Goal: Task Accomplishment & Management: Manage account settings

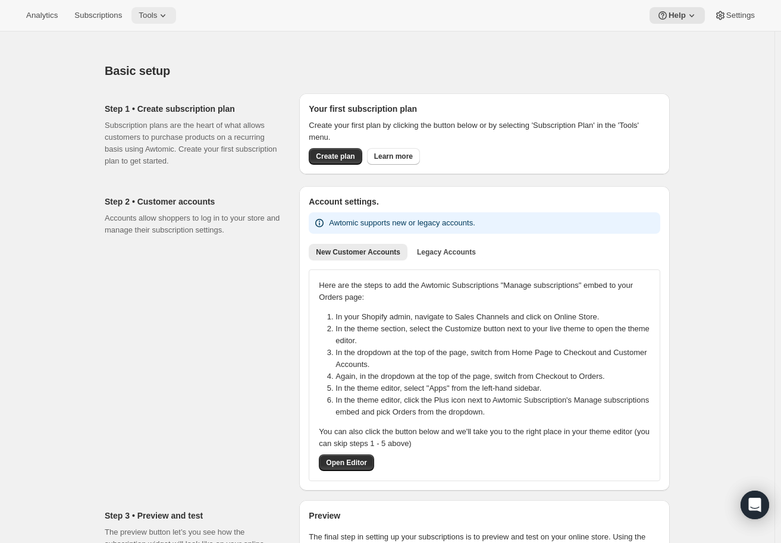
click at [146, 20] on span "Tools" at bounding box center [148, 16] width 18 height 10
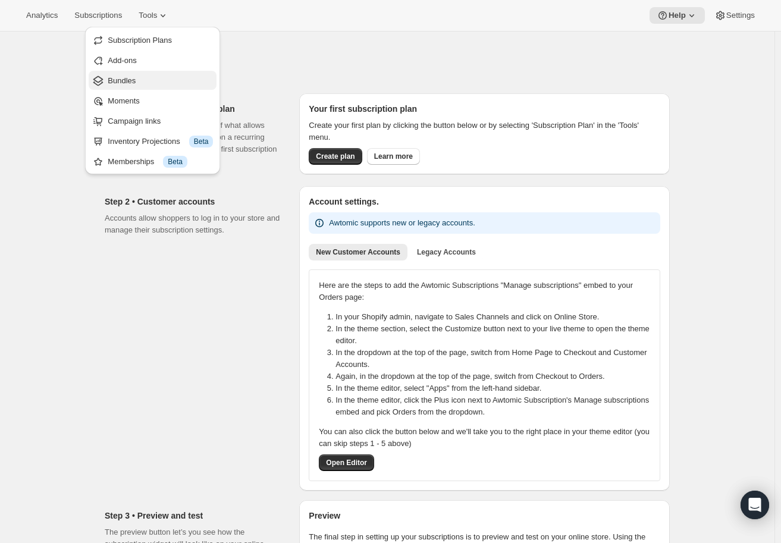
click at [146, 81] on span "Bundles" at bounding box center [160, 81] width 105 height 12
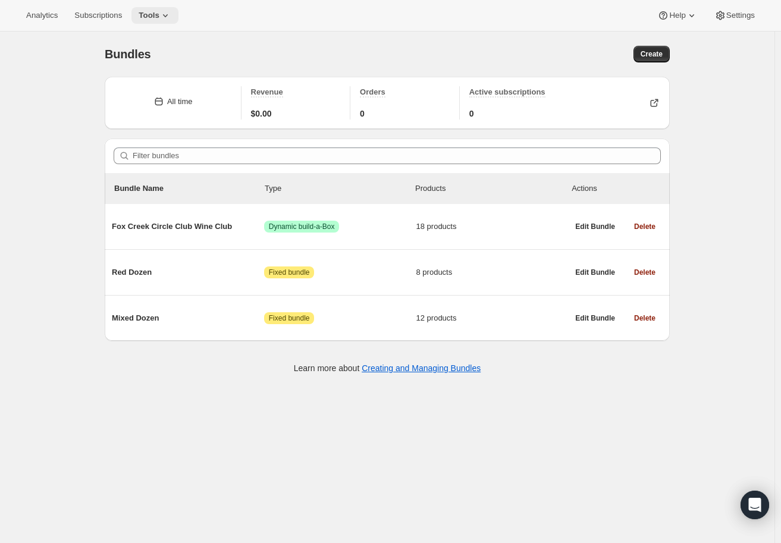
click at [174, 20] on button "Tools" at bounding box center [154, 15] width 47 height 17
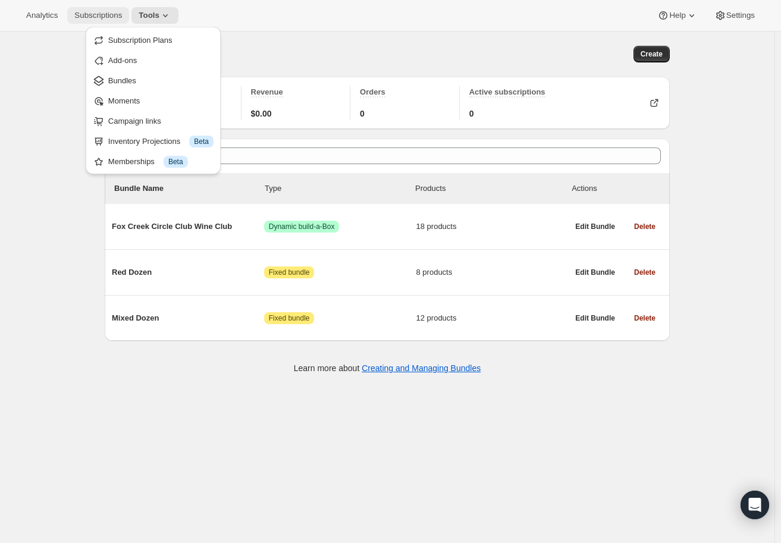
click at [87, 17] on span "Subscriptions" at bounding box center [98, 16] width 48 height 10
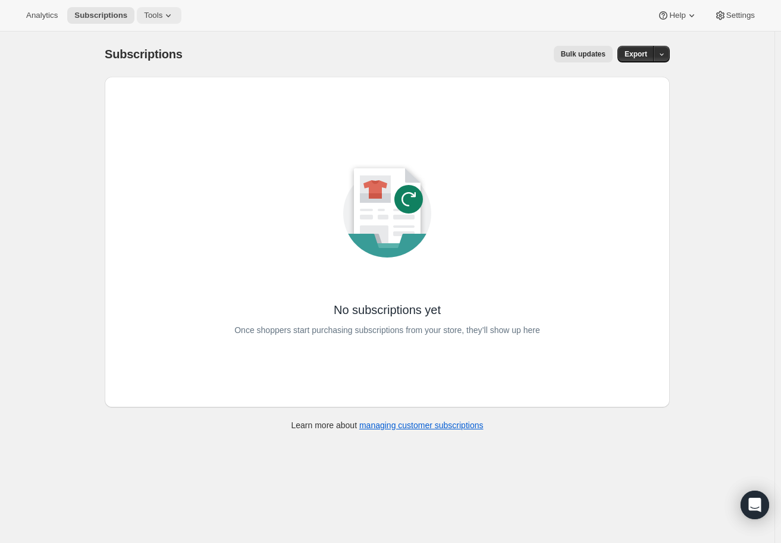
click at [155, 14] on span "Tools" at bounding box center [153, 16] width 18 height 10
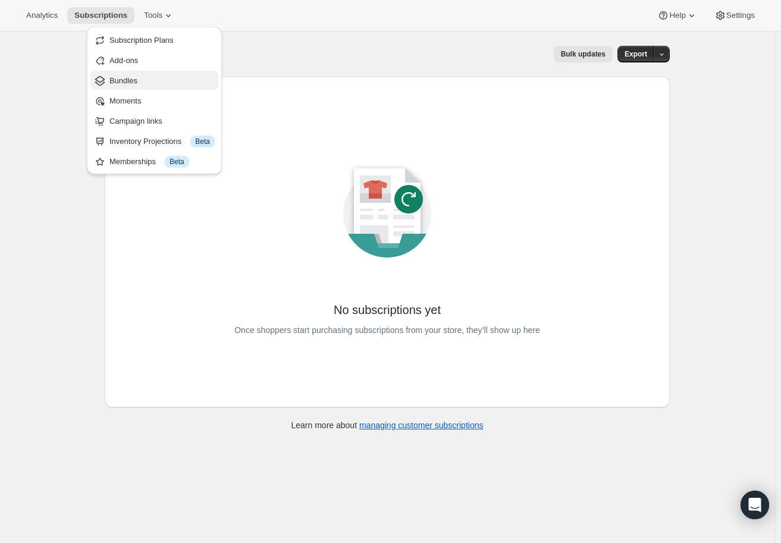
click at [153, 79] on span "Bundles" at bounding box center [161, 81] width 105 height 12
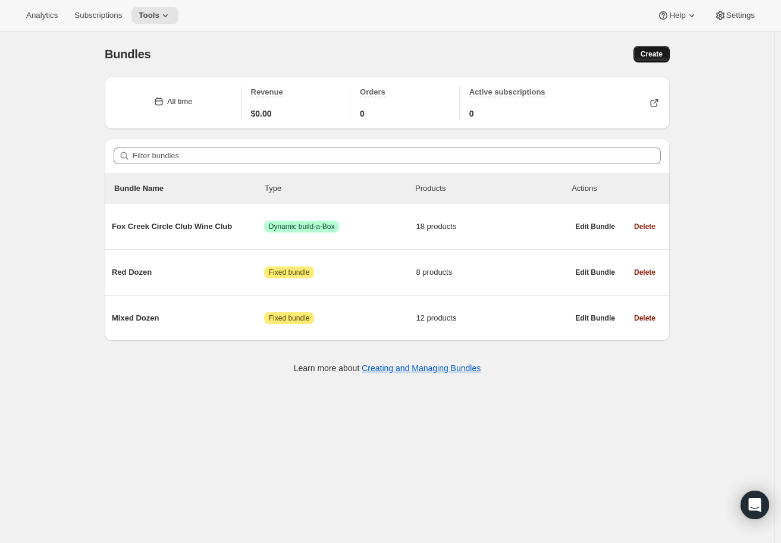
click at [662, 58] on span "Create" at bounding box center [651, 54] width 22 height 10
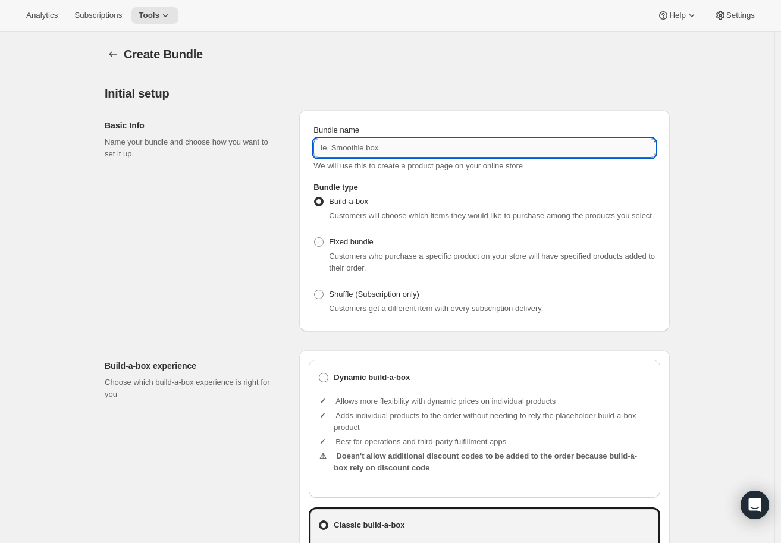
click at [385, 153] on input "Bundle name" at bounding box center [484, 148] width 342 height 19
type input "C"
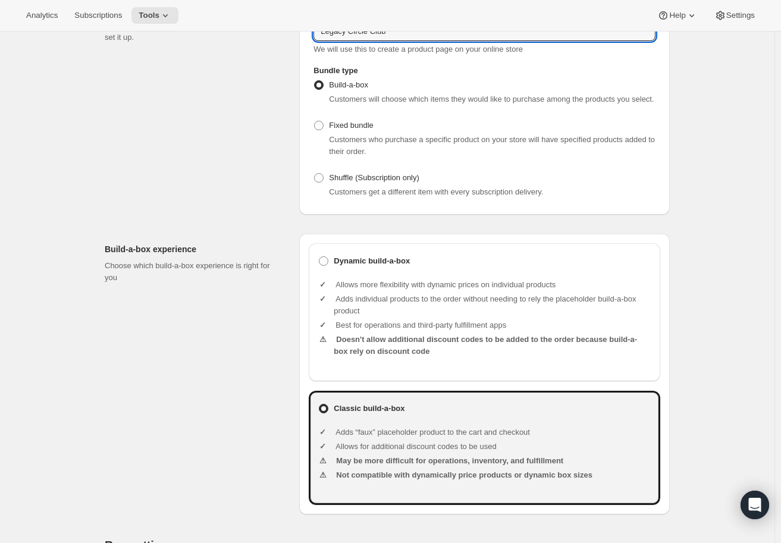
scroll to position [119, 0]
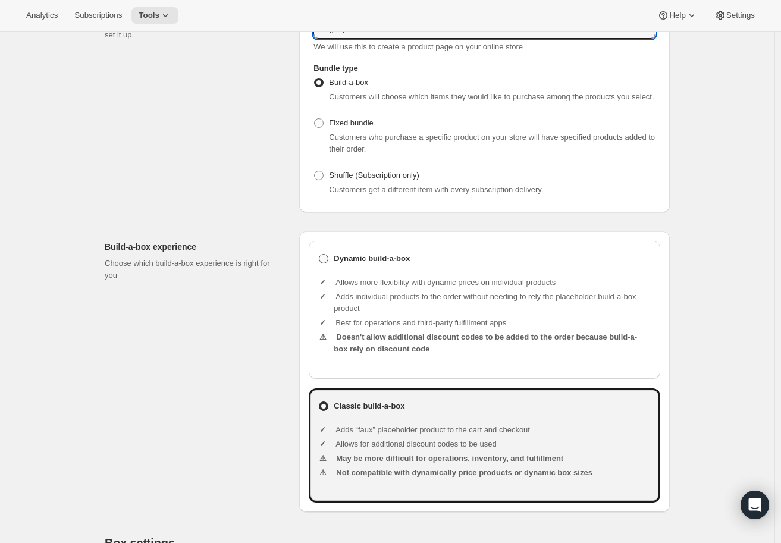
type input "Legacy Circle Club"
click at [383, 254] on b "Dynamic build-a-box" at bounding box center [372, 259] width 76 height 12
click at [319, 254] on input "Dynamic build-a-box" at bounding box center [319, 254] width 1 height 1
radio input "true"
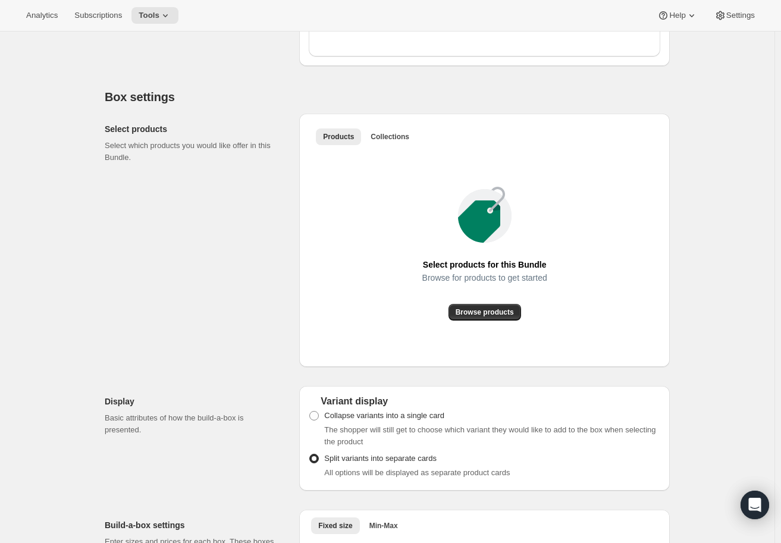
scroll to position [595, 0]
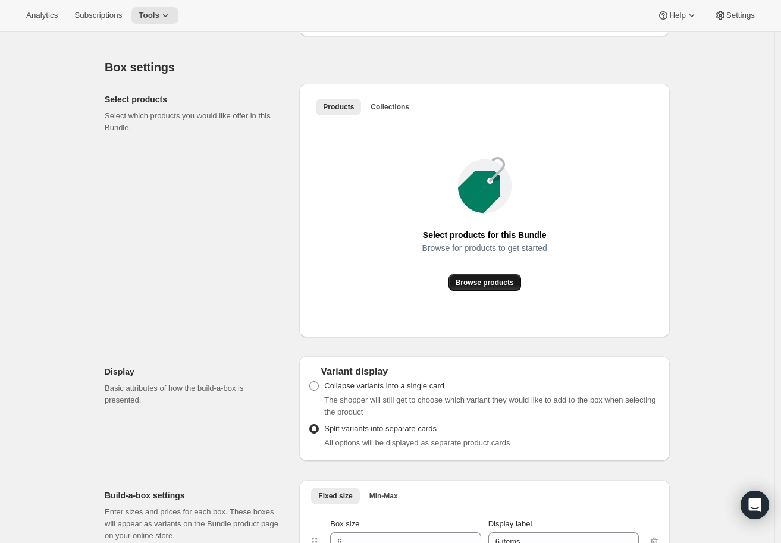
click at [486, 284] on span "Browse products" at bounding box center [485, 283] width 58 height 10
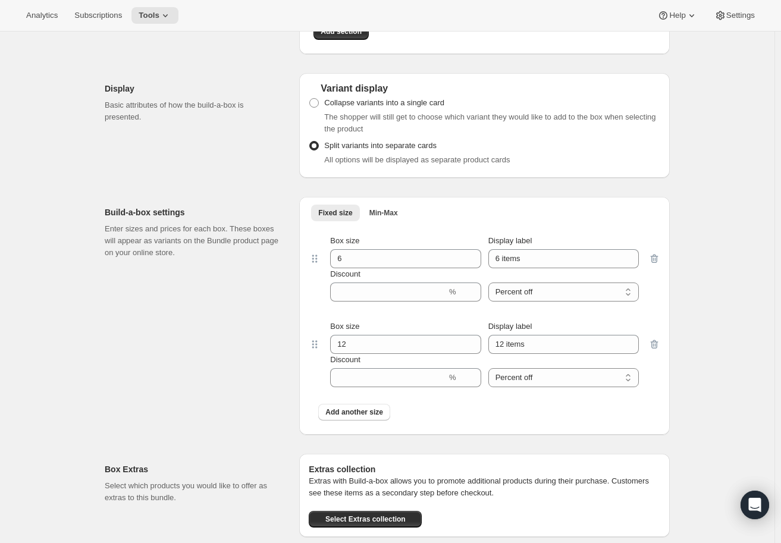
scroll to position [1249, 0]
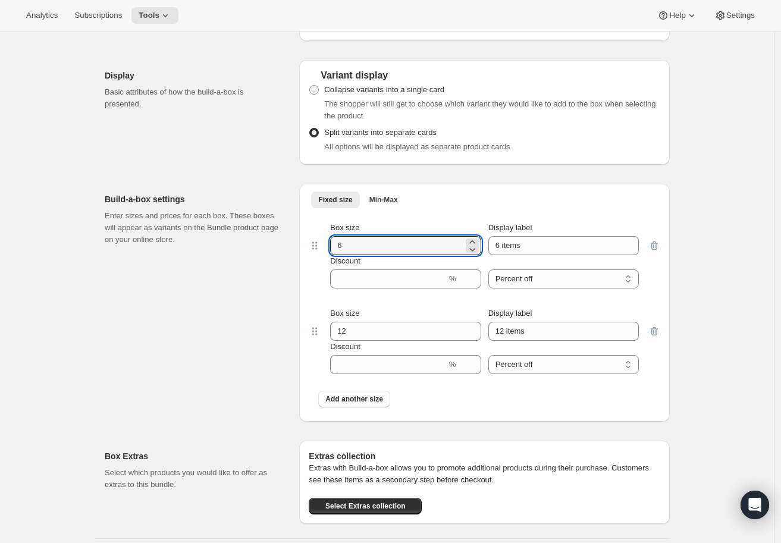
drag, startPoint x: 394, startPoint y: 243, endPoint x: 296, endPoint y: 243, distance: 97.5
click at [296, 243] on div "Build-a-box settings Enter sizes and prices for each box. These boxes will appe…" at bounding box center [387, 297] width 565 height 247
type input "12"
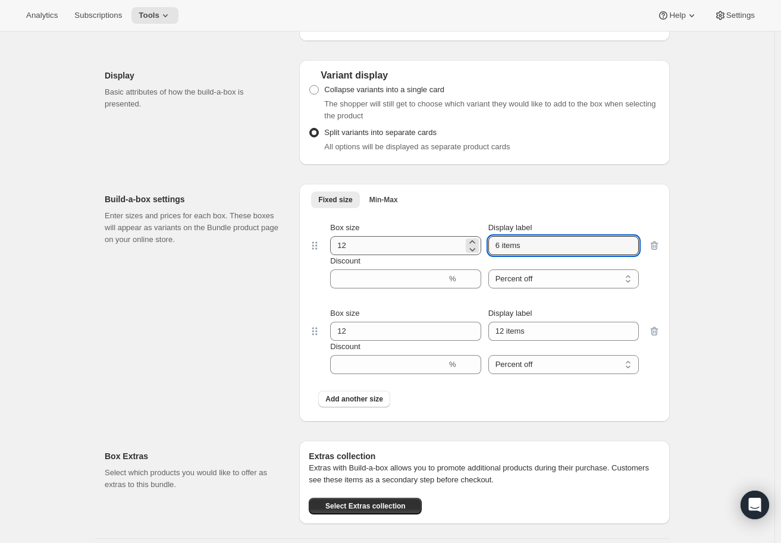
drag, startPoint x: 541, startPoint y: 247, endPoint x: 410, endPoint y: 247, distance: 130.8
click at [410, 247] on div "Box size 12 Display label 6 items" at bounding box center [484, 238] width 309 height 33
type input "12 Bottles"
click at [401, 285] on input "Discount" at bounding box center [388, 278] width 117 height 19
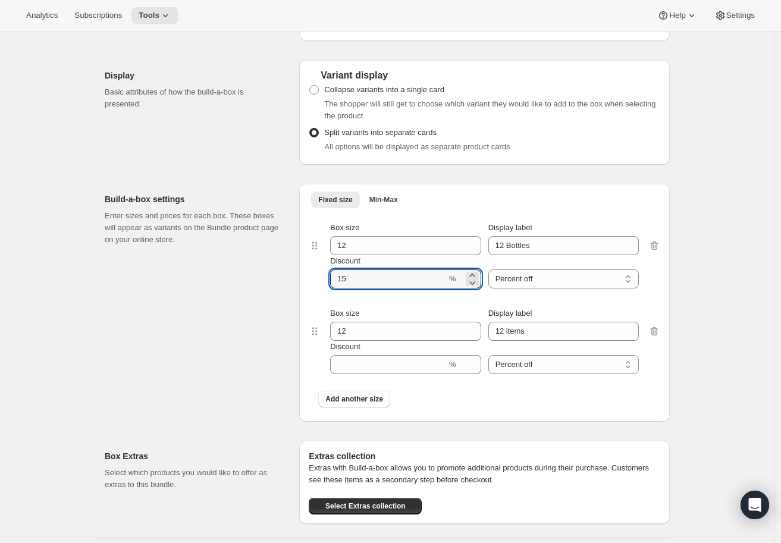
type input "15"
click at [133, 328] on div "Build-a-box settings Enter sizes and prices for each box. These boxes will appe…" at bounding box center [197, 303] width 185 height 238
click at [660, 327] on icon "button" at bounding box center [654, 331] width 12 height 12
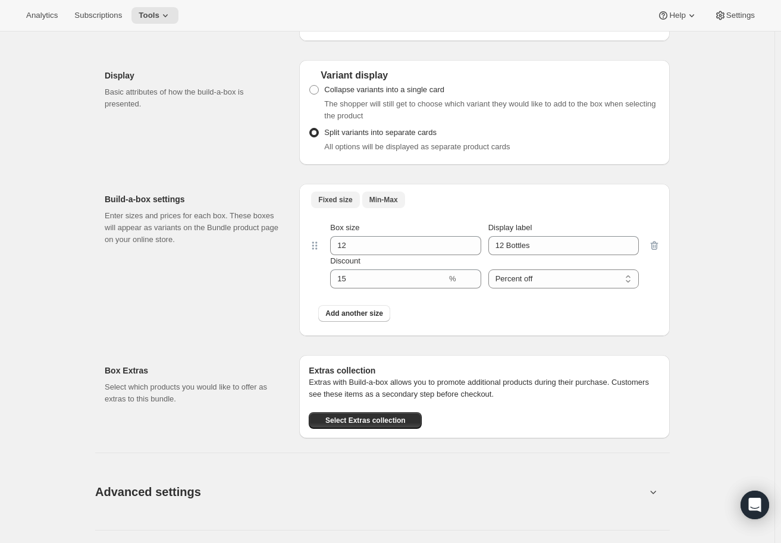
click at [392, 204] on span "Min-Max" at bounding box center [383, 200] width 29 height 10
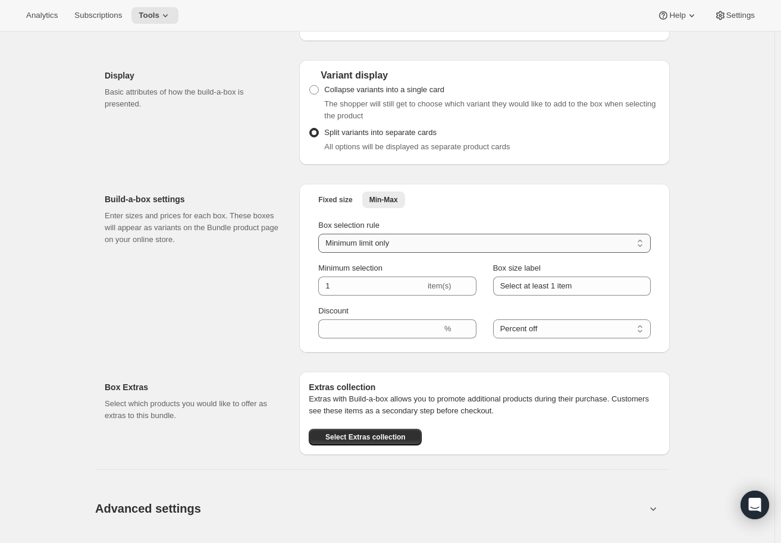
click at [413, 245] on select "Minimum limit only Maximum limit only Minimum and Maximum limits" at bounding box center [484, 243] width 332 height 19
click at [361, 284] on input "1" at bounding box center [371, 286] width 107 height 19
type input "12"
drag, startPoint x: 598, startPoint y: 285, endPoint x: 387, endPoint y: 285, distance: 210.5
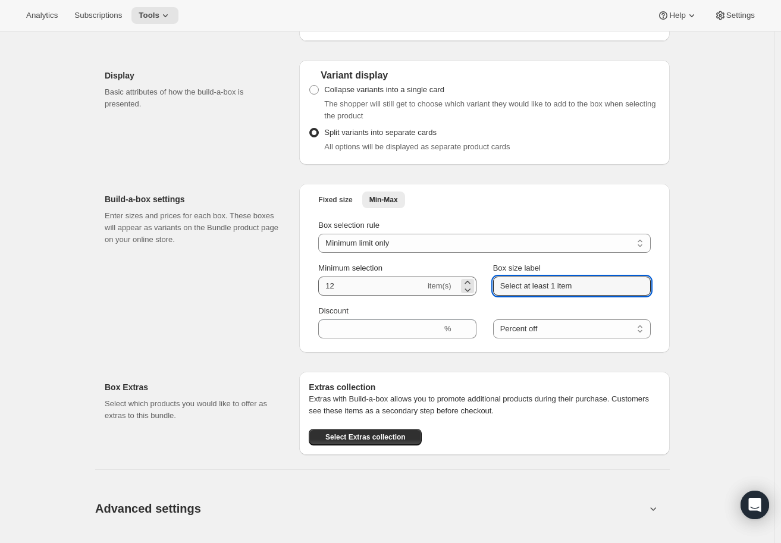
click at [387, 285] on div "Minimum selection 12 item(s) Box size label Select at least 1 item" at bounding box center [484, 278] width 332 height 33
click at [668, 281] on div "Fixed size Min-Max More views Fixed size Min-Max More views Box selection rule …" at bounding box center [484, 268] width 370 height 169
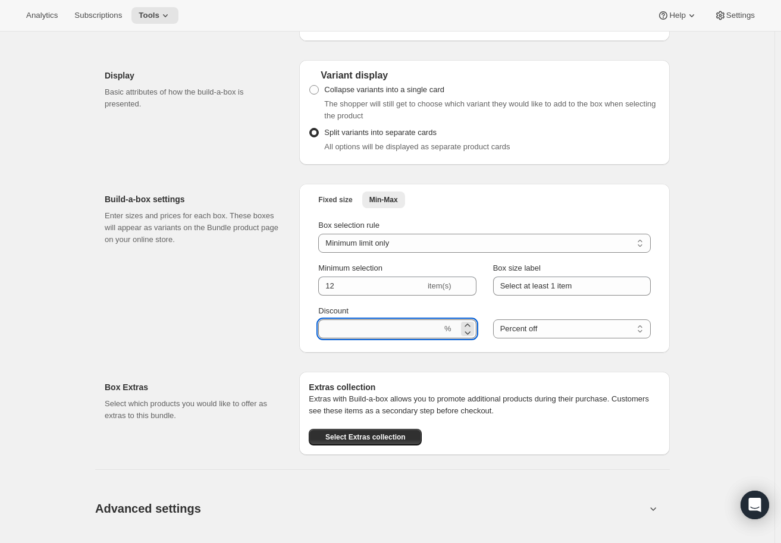
click at [410, 328] on input "Discount" at bounding box center [380, 328] width 124 height 19
type input "15"
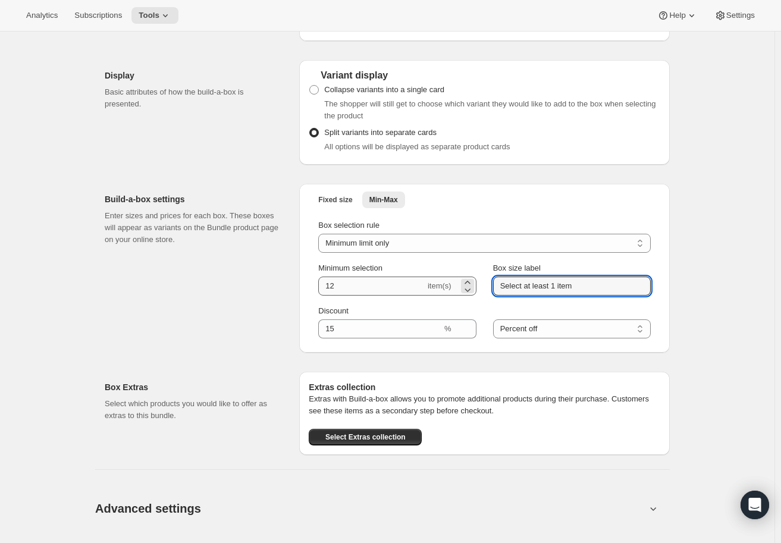
drag, startPoint x: 592, startPoint y: 286, endPoint x: 403, endPoint y: 287, distance: 188.5
click at [403, 287] on div "Minimum selection 12 item(s) Box size label Select at least 1 item" at bounding box center [484, 278] width 332 height 33
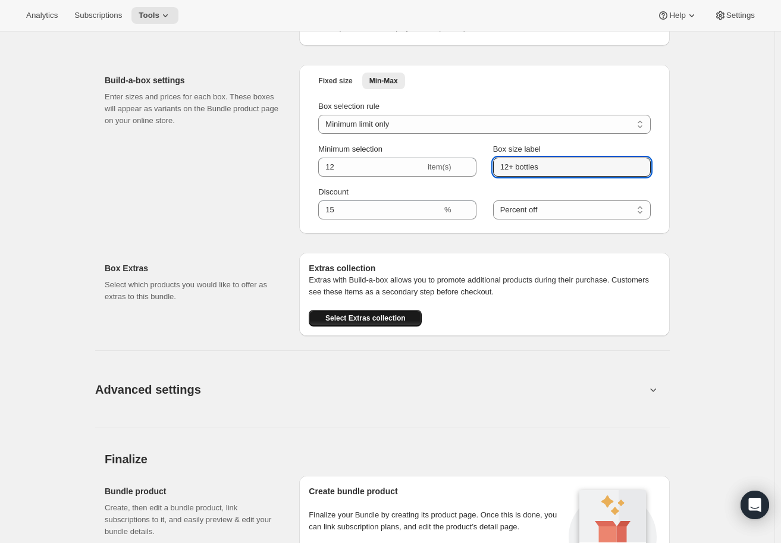
scroll to position [1546, 0]
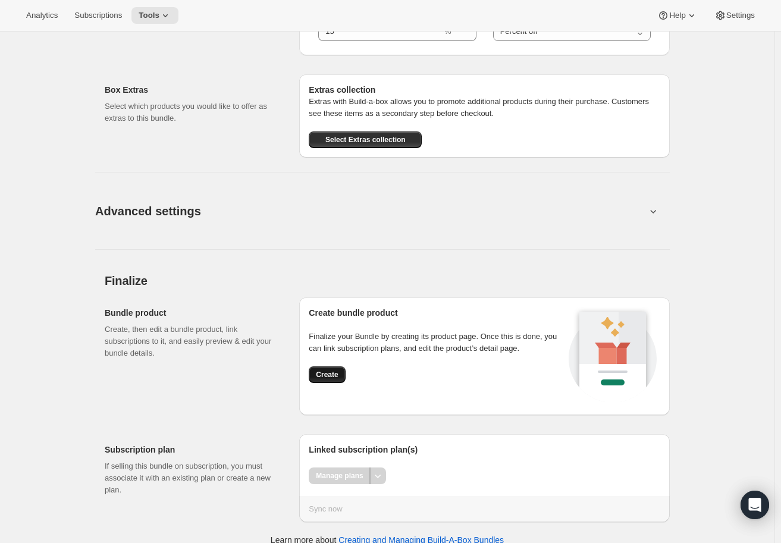
type input "12+ bottles"
click at [322, 376] on span "Create" at bounding box center [327, 375] width 22 height 10
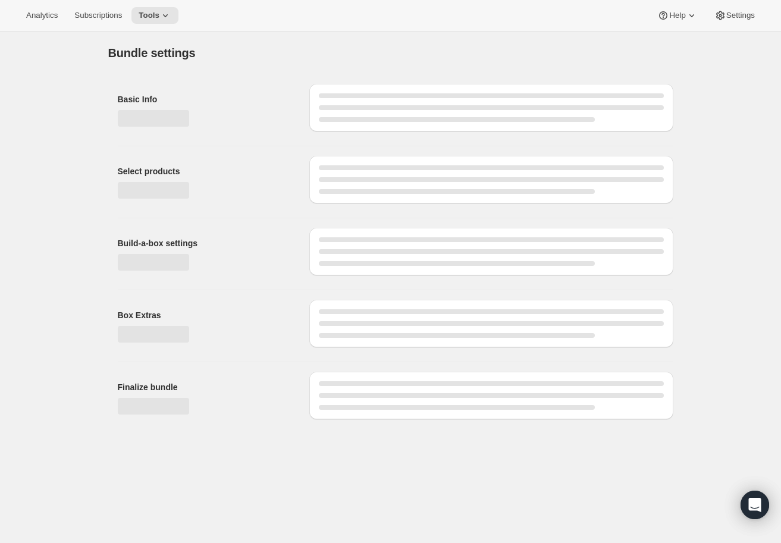
scroll to position [0, 0]
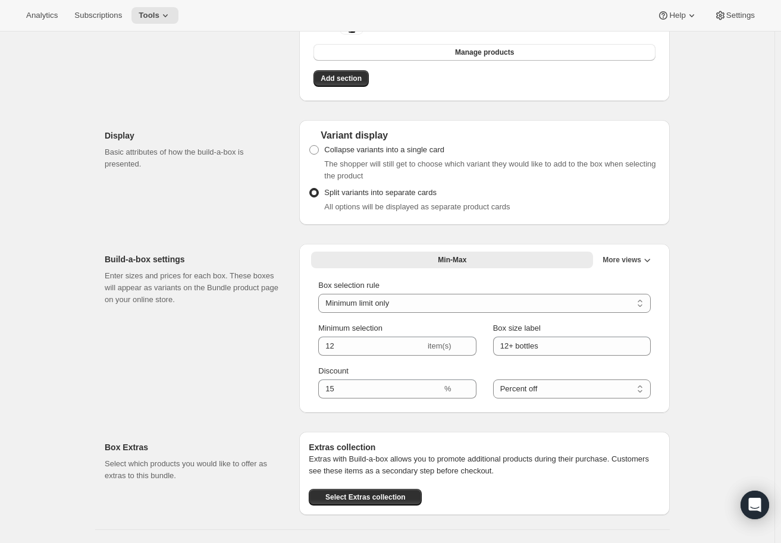
scroll to position [833, 0]
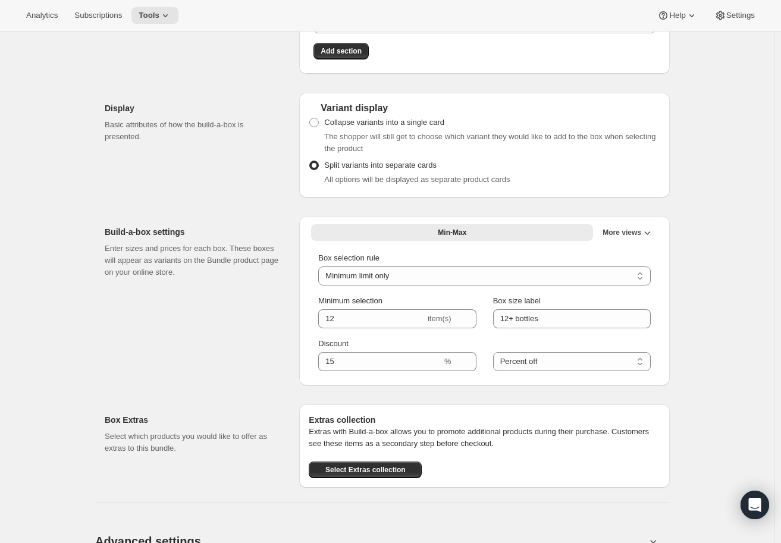
click at [620, 242] on div "Fixed size Min-Max More views Min-Max More views" at bounding box center [484, 234] width 351 height 21
click at [628, 236] on span "More views" at bounding box center [621, 233] width 39 height 10
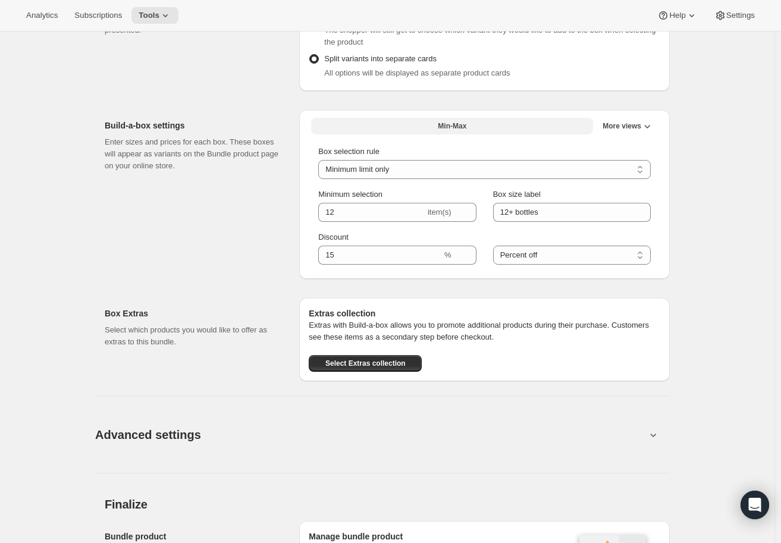
scroll to position [974, 0]
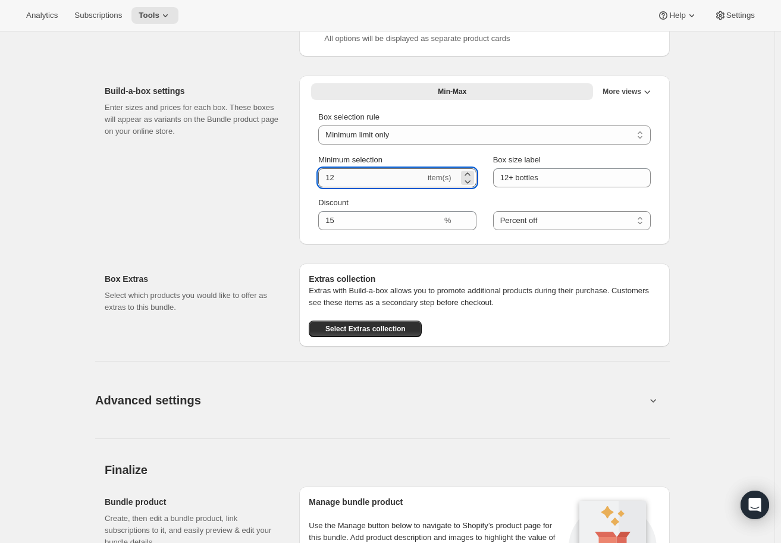
click at [396, 180] on input "12" at bounding box center [371, 177] width 107 height 19
click at [473, 176] on icon at bounding box center [467, 174] width 12 height 12
click at [473, 184] on icon at bounding box center [467, 181] width 12 height 12
type input "12"
click at [431, 142] on select "Minimum limit only Maximum limit only Minimum and Maximum limits" at bounding box center [484, 134] width 332 height 19
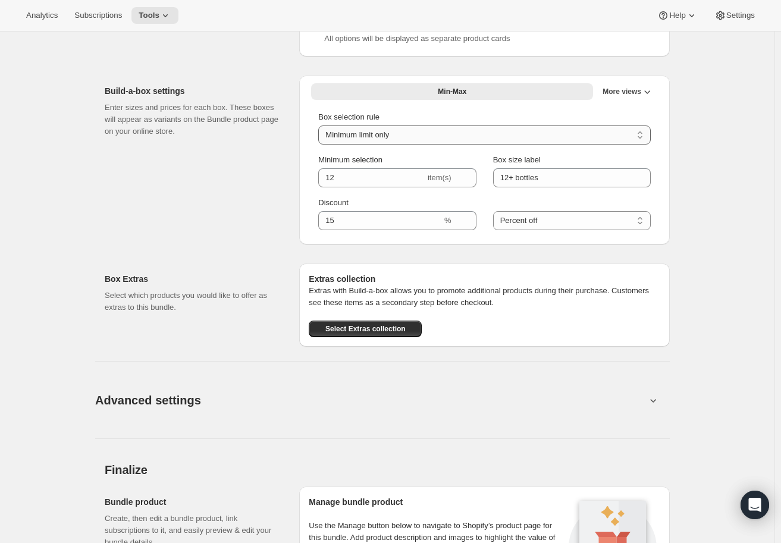
click at [431, 140] on select "Minimum limit only Maximum limit only Minimum and Maximum limits" at bounding box center [484, 134] width 332 height 19
click at [473, 90] on button "Min-Max" at bounding box center [452, 91] width 282 height 17
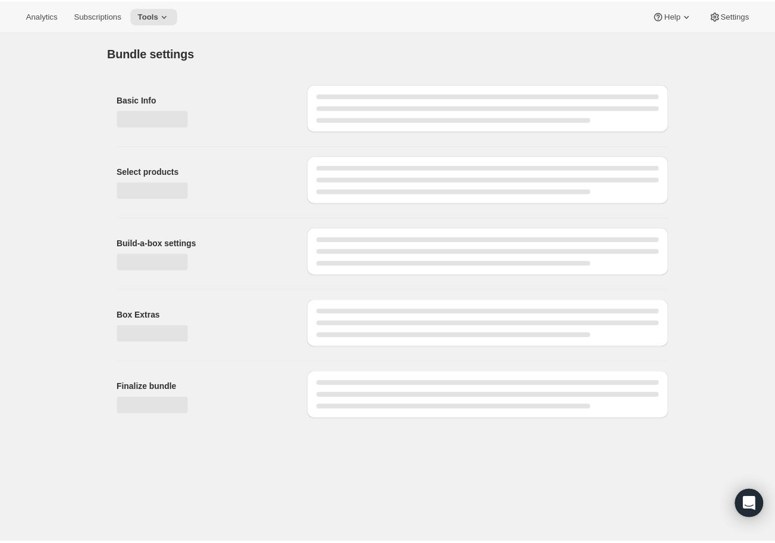
scroll to position [0, 0]
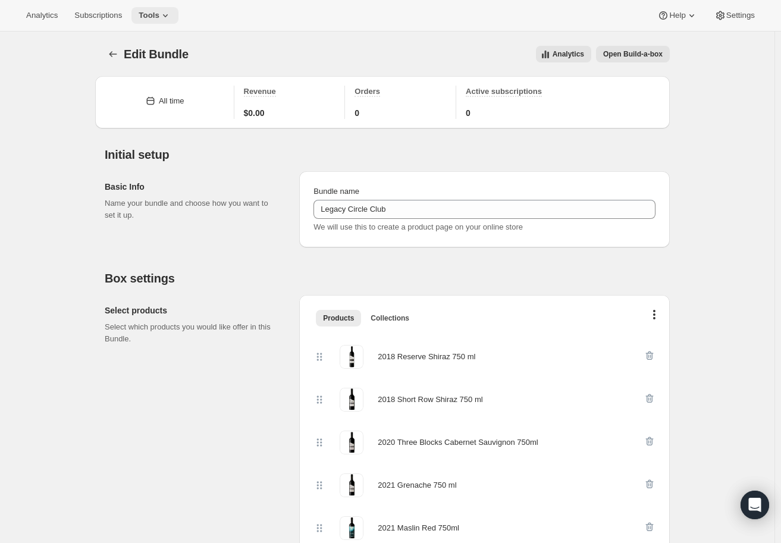
click at [146, 14] on span "Tools" at bounding box center [149, 16] width 21 height 10
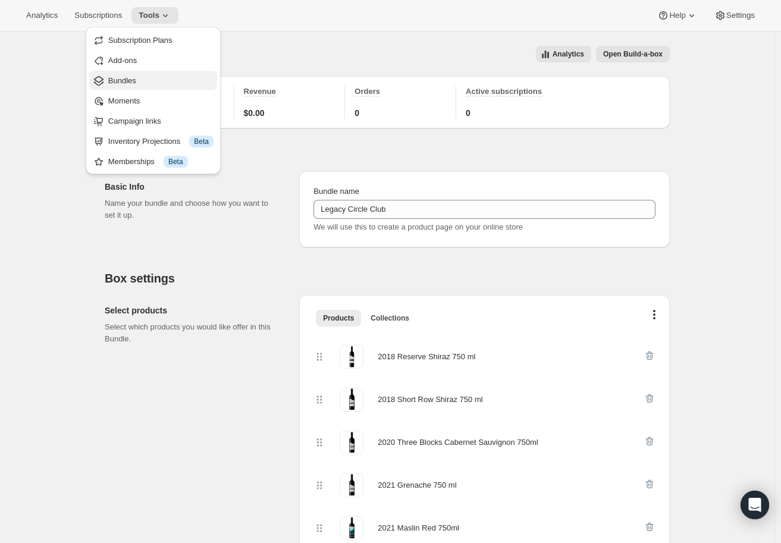
click at [110, 80] on span "Bundles" at bounding box center [122, 80] width 28 height 9
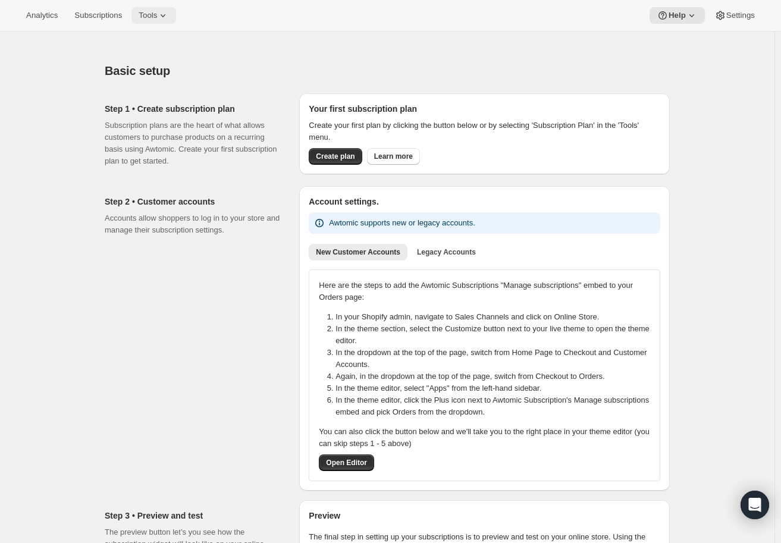
click at [142, 14] on span "Tools" at bounding box center [148, 16] width 18 height 10
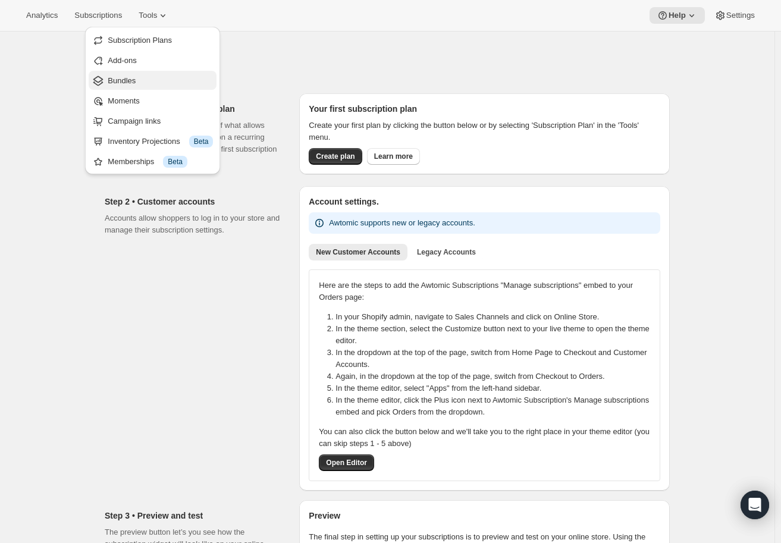
click at [133, 82] on span "Bundles" at bounding box center [122, 80] width 28 height 9
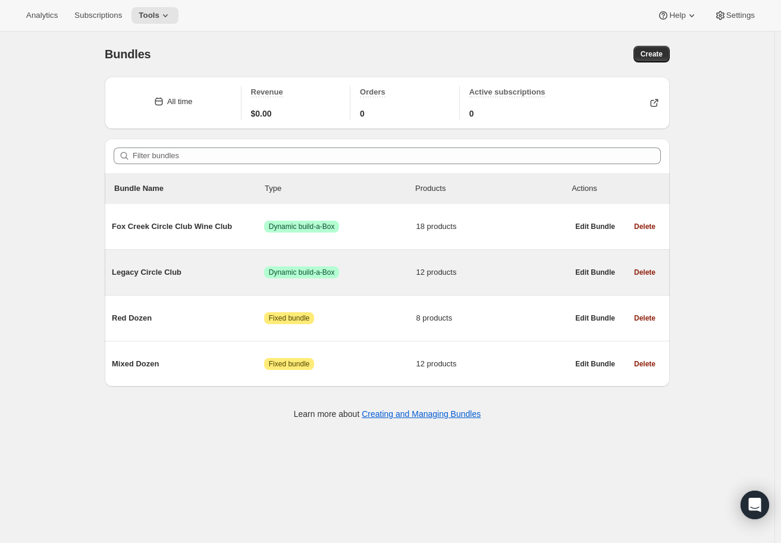
click at [142, 274] on span "Legacy Circle Club" at bounding box center [188, 272] width 152 height 12
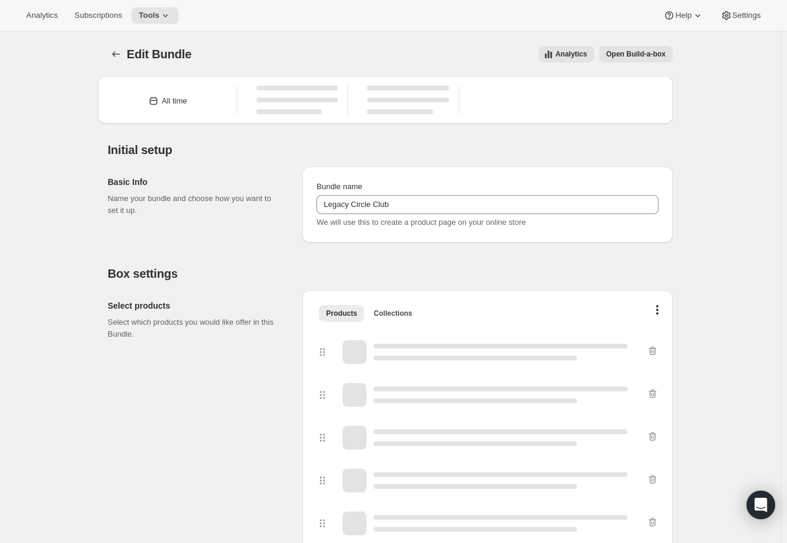
type input "Legacy Circle Club"
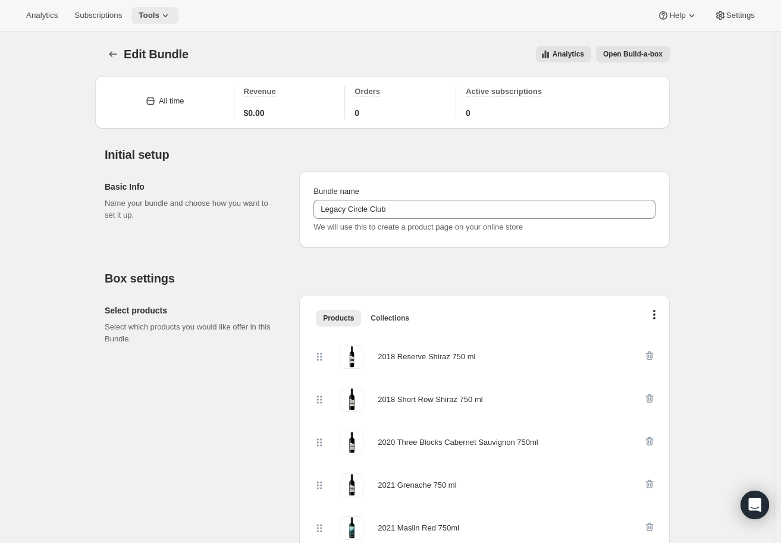
click at [155, 15] on span "Tools" at bounding box center [149, 16] width 21 height 10
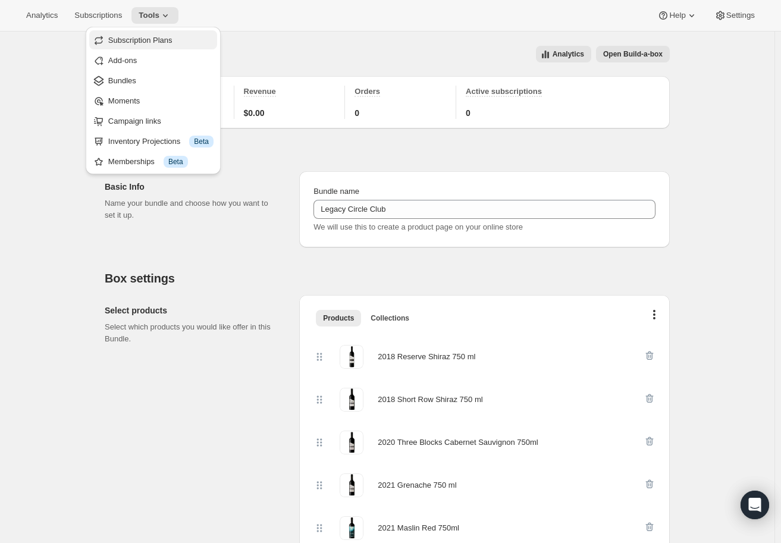
click at [139, 45] on span "Subscription Plans" at bounding box center [160, 40] width 105 height 12
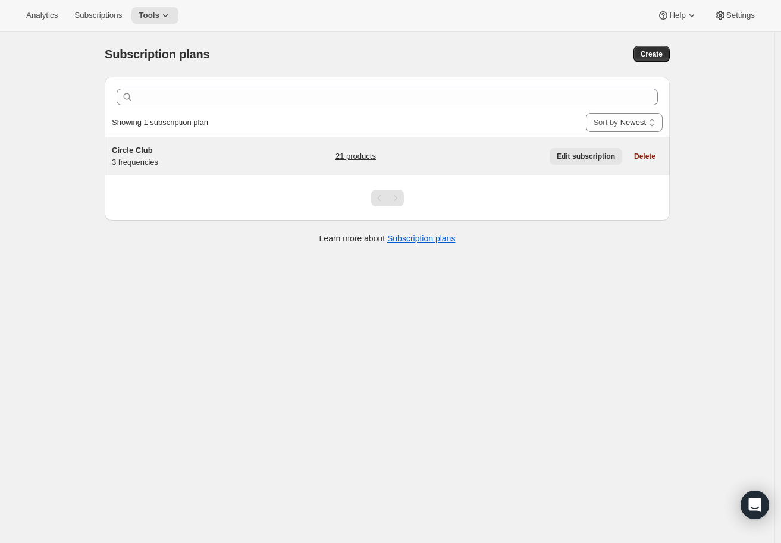
click at [570, 156] on span "Edit subscription" at bounding box center [586, 157] width 58 height 10
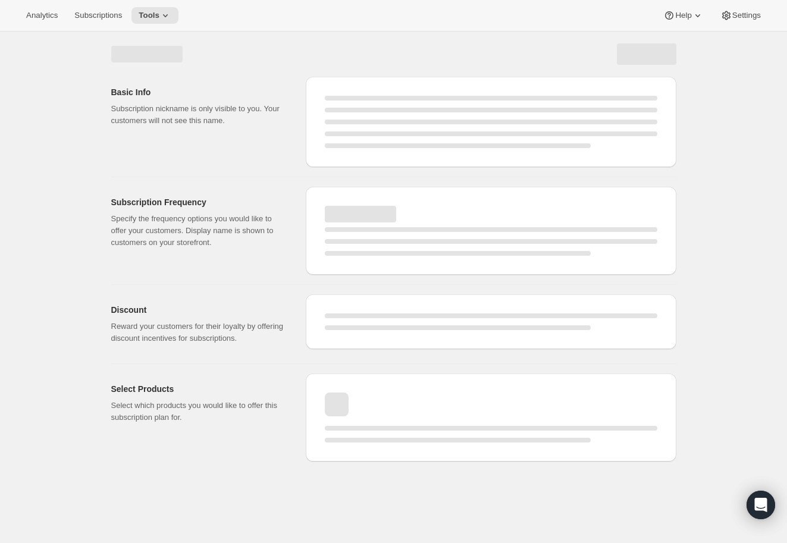
select select "WEEK"
select select "MONTH"
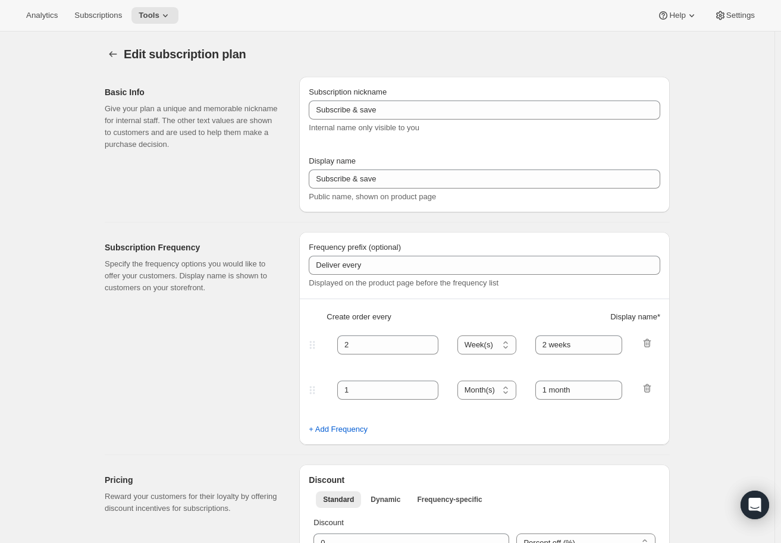
type input "Circle Club"
type input "Fox Creek Circle Club"
type input "3"
select select "MONTH"
type input "3 months"
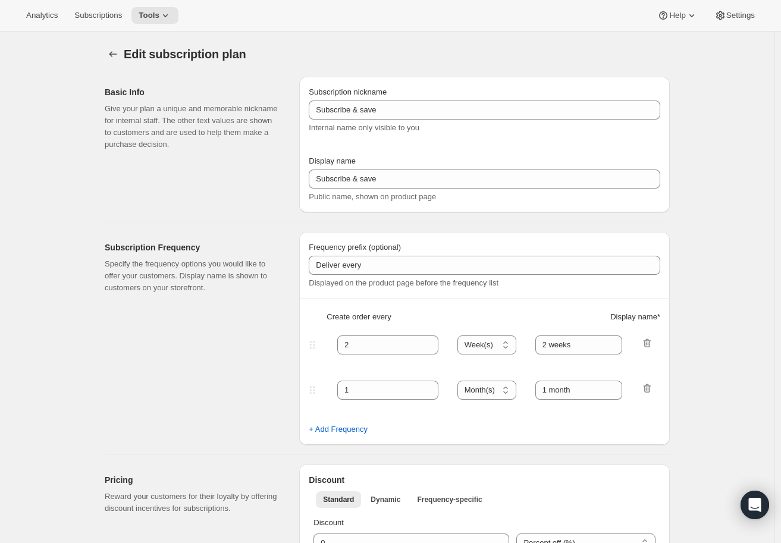
type input "4"
type input "4 months"
type input "20"
checkbox input "true"
select select "MONTH"
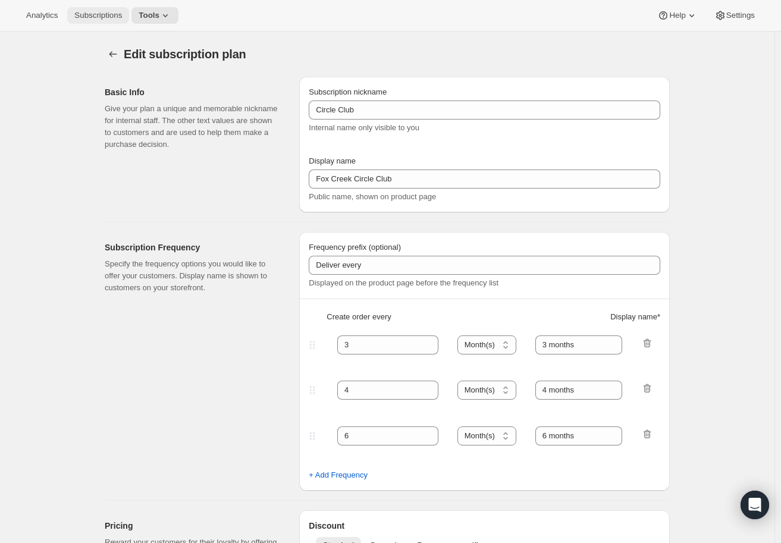
click at [114, 11] on span "Subscriptions" at bounding box center [98, 16] width 48 height 10
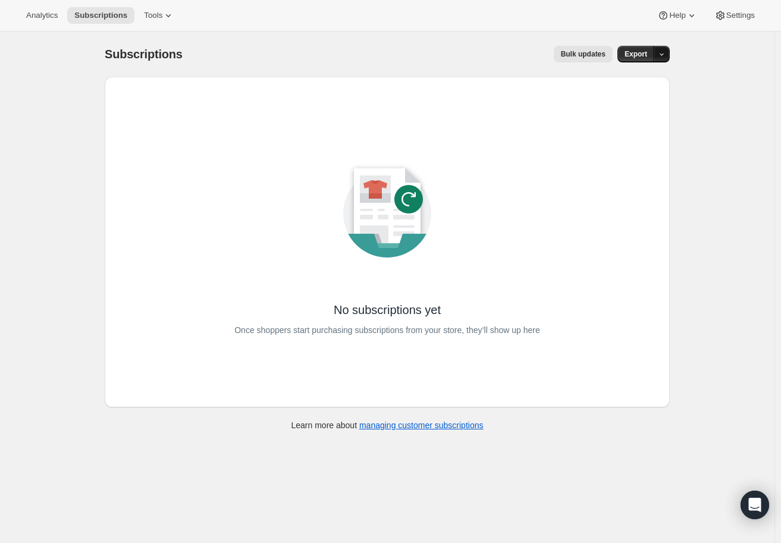
click at [662, 52] on icon "button" at bounding box center [662, 55] width 8 height 8
click at [155, 22] on button "Tools" at bounding box center [159, 15] width 45 height 17
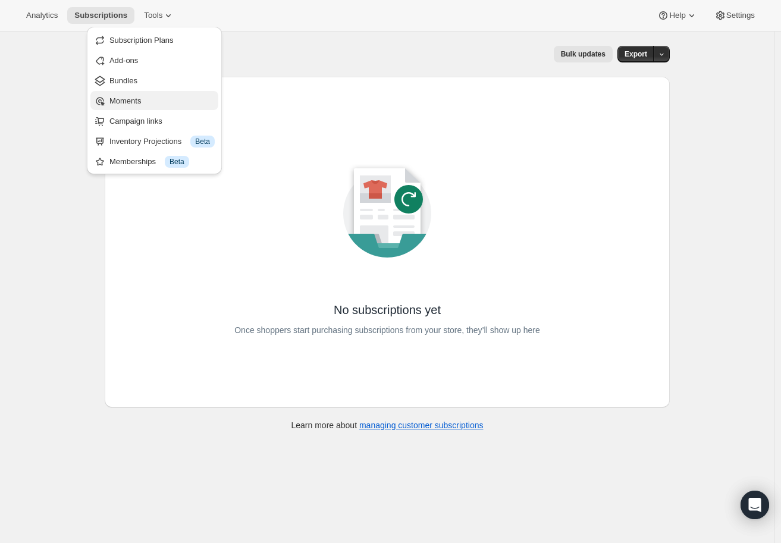
click at [133, 99] on span "Moments" at bounding box center [125, 100] width 32 height 9
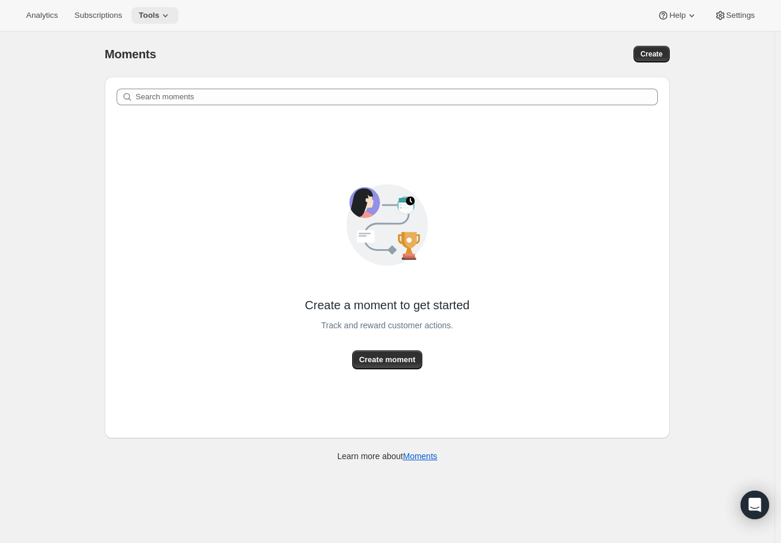
click at [164, 17] on icon at bounding box center [165, 16] width 12 height 12
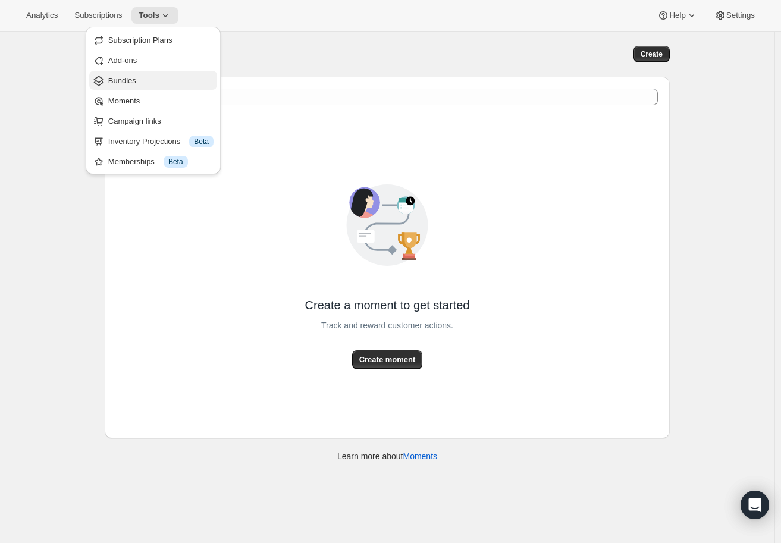
click at [121, 86] on span "Bundles" at bounding box center [160, 81] width 105 height 12
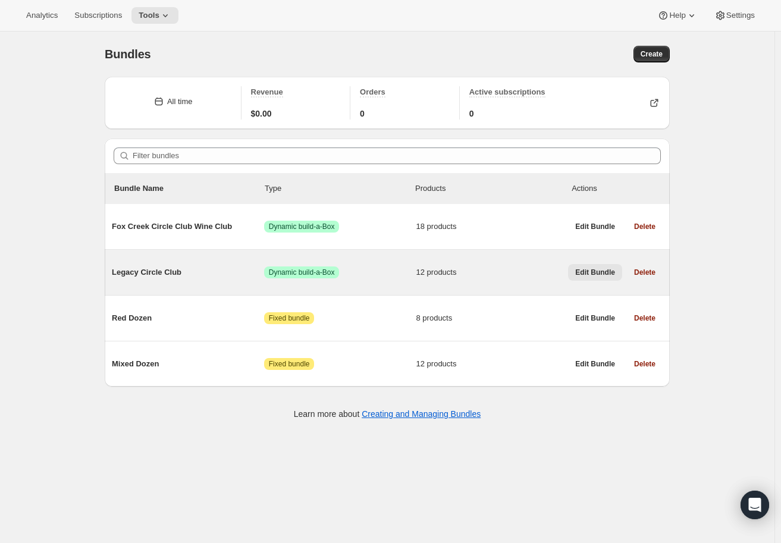
click at [606, 275] on span "Edit Bundle" at bounding box center [595, 273] width 40 height 10
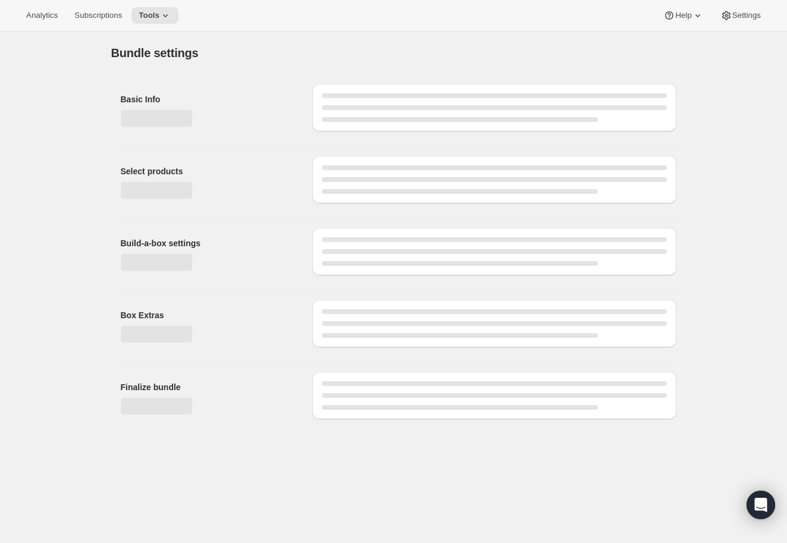
type input "Legacy Circle Club"
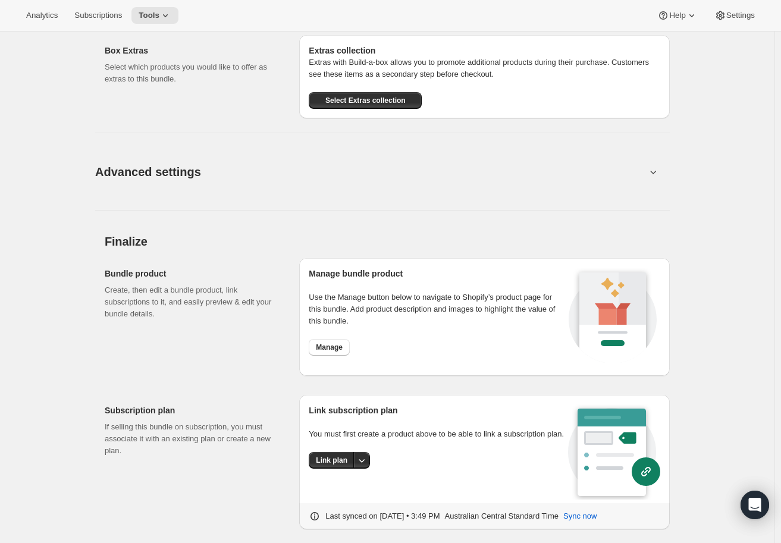
scroll to position [1224, 0]
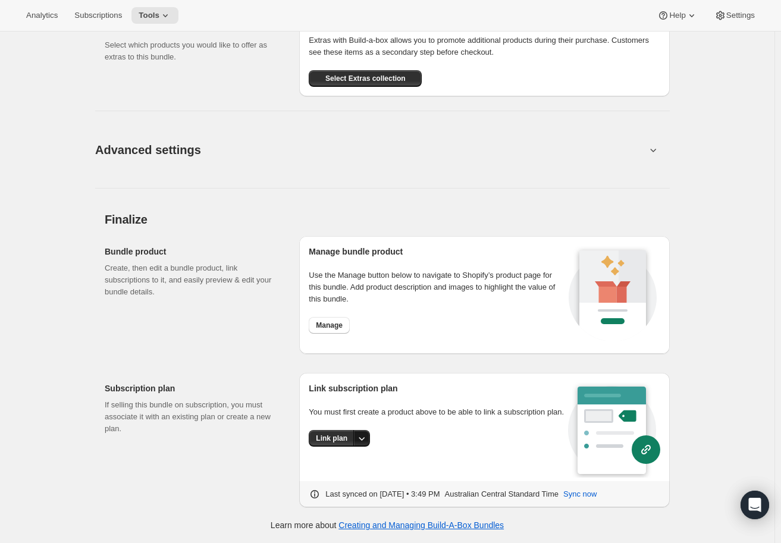
click at [367, 433] on button "More actions" at bounding box center [361, 438] width 17 height 17
click at [347, 467] on span "Link plan" at bounding box center [335, 464] width 56 height 12
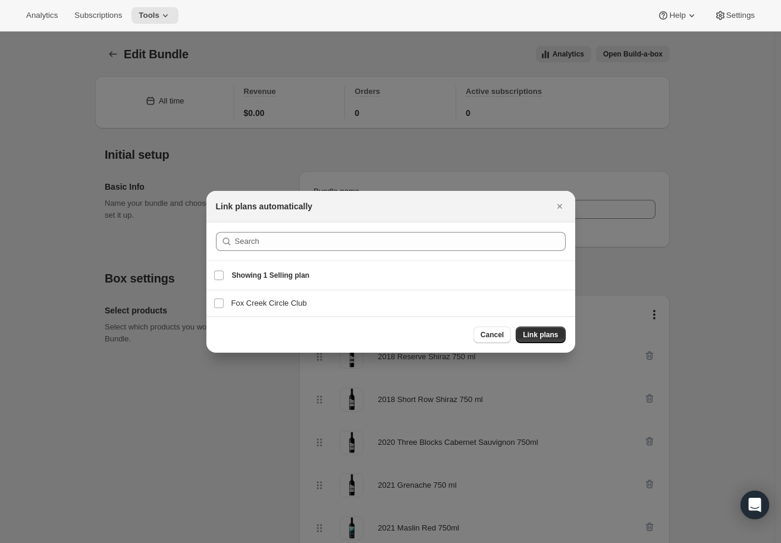
scroll to position [0, 0]
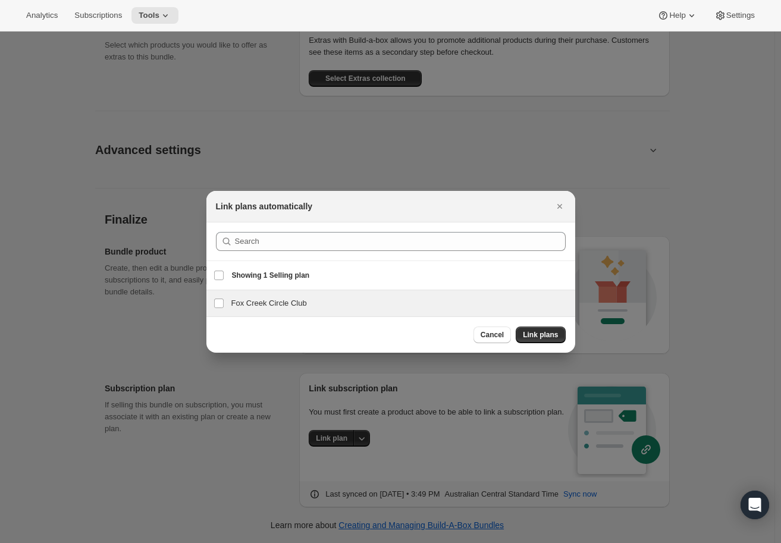
click at [260, 310] on div "Fox Creek Circle Club Fox Creek Circle Club" at bounding box center [390, 303] width 369 height 26
checkbox input "true"
click at [552, 335] on span "Link plans" at bounding box center [540, 335] width 35 height 10
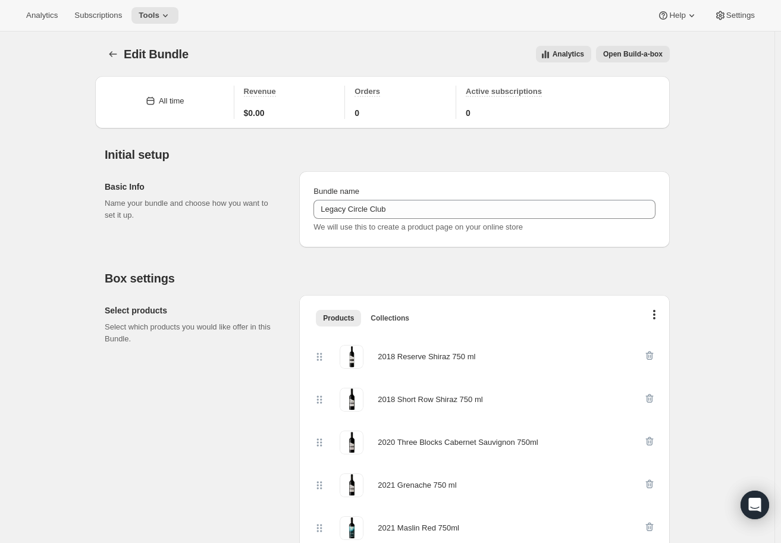
scroll to position [1224, 0]
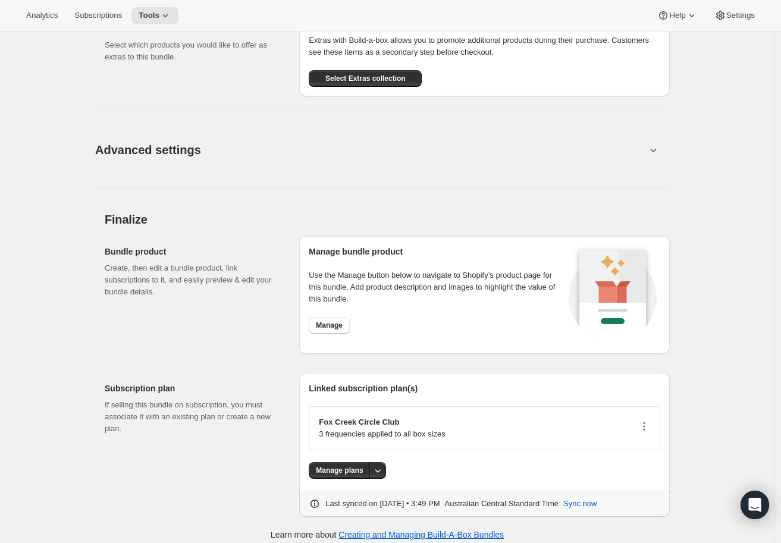
click at [649, 428] on icon "button" at bounding box center [644, 426] width 12 height 12
click at [644, 470] on span "Edit plan details" at bounding box center [632, 469] width 55 height 9
click at [646, 426] on icon "button" at bounding box center [644, 426] width 12 height 12
click at [633, 472] on span "Edit plan details" at bounding box center [632, 469] width 55 height 9
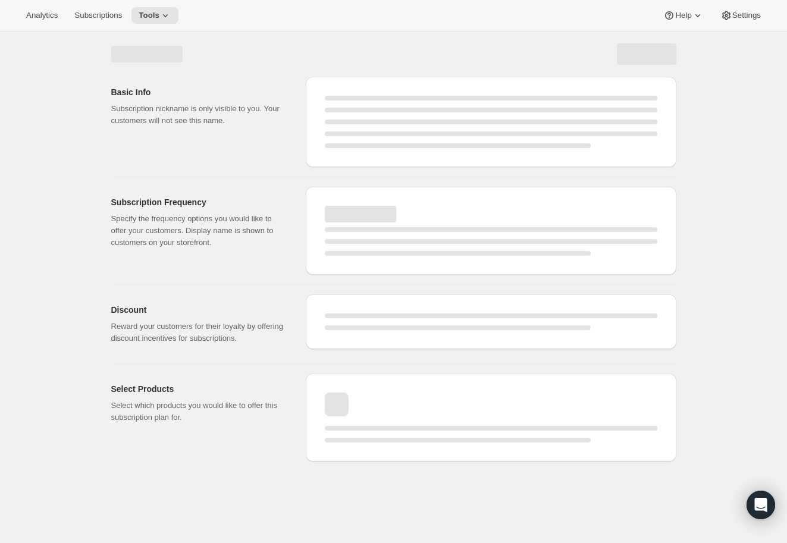
select select "WEEK"
select select "MONTH"
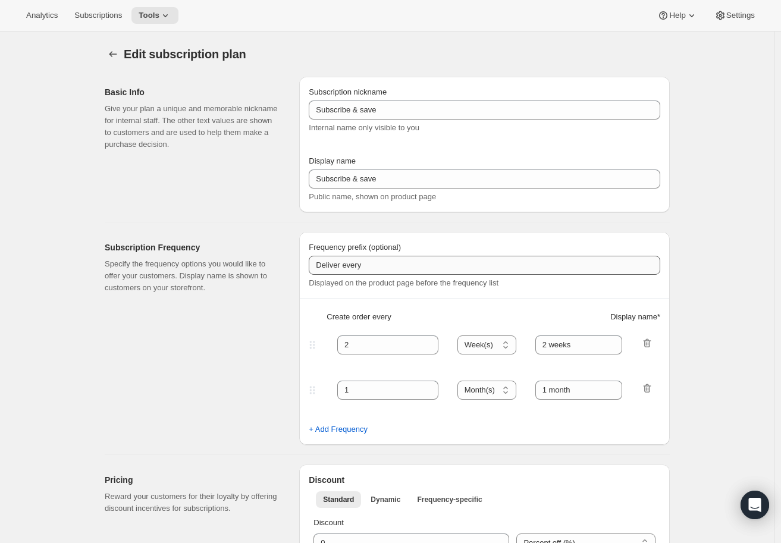
type input "Circle Club"
type input "Fox Creek Circle Club"
type input "3"
select select "MONTH"
type input "3 months"
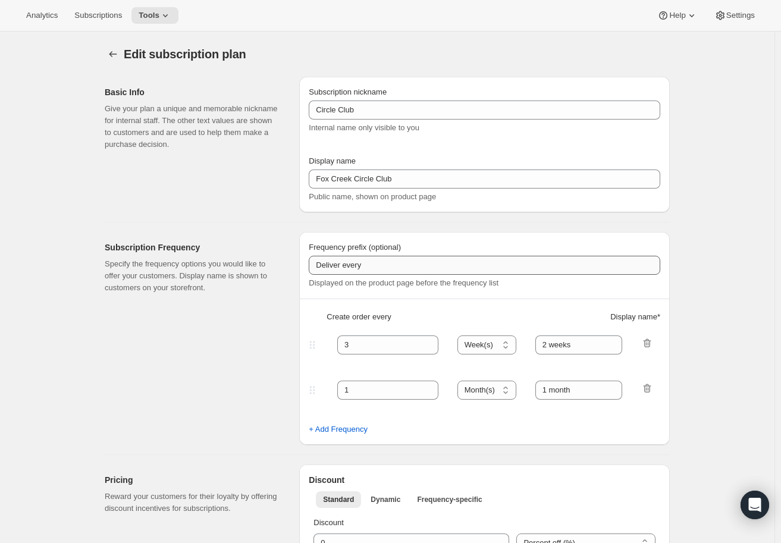
type input "4"
type input "4 months"
type input "20"
checkbox input "true"
select select "MONTH"
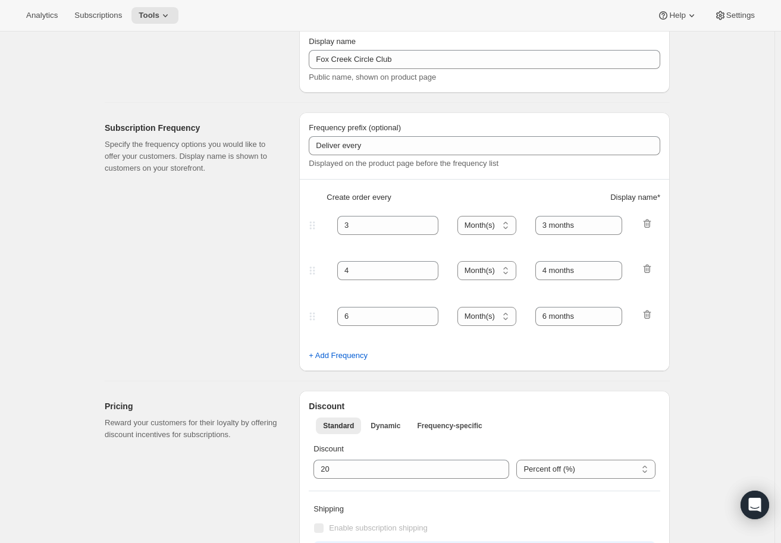
scroll to position [238, 0]
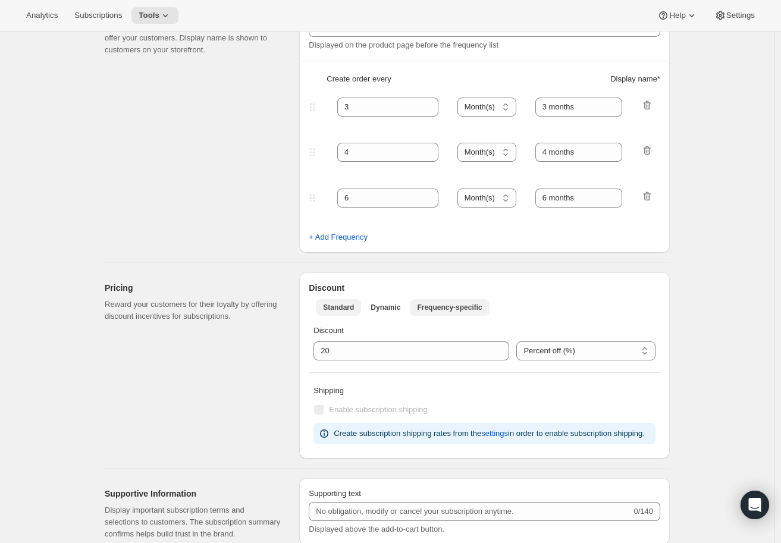
click at [472, 302] on button "Frequency-specific" at bounding box center [449, 307] width 79 height 17
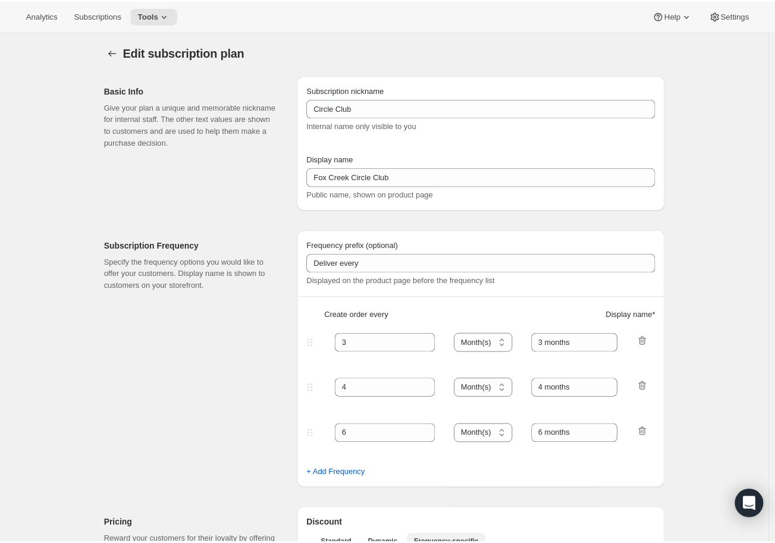
scroll to position [0, 0]
